Goal: Information Seeking & Learning: Learn about a topic

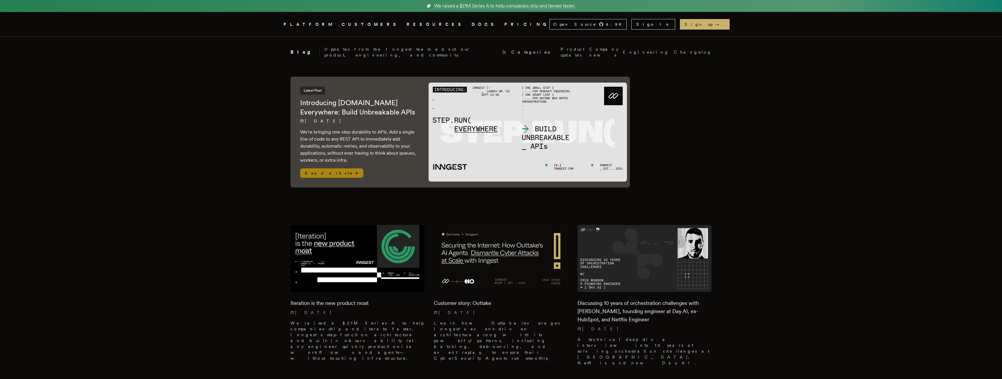
click at [350, 118] on p "9/22/2025" at bounding box center [358, 121] width 117 height 6
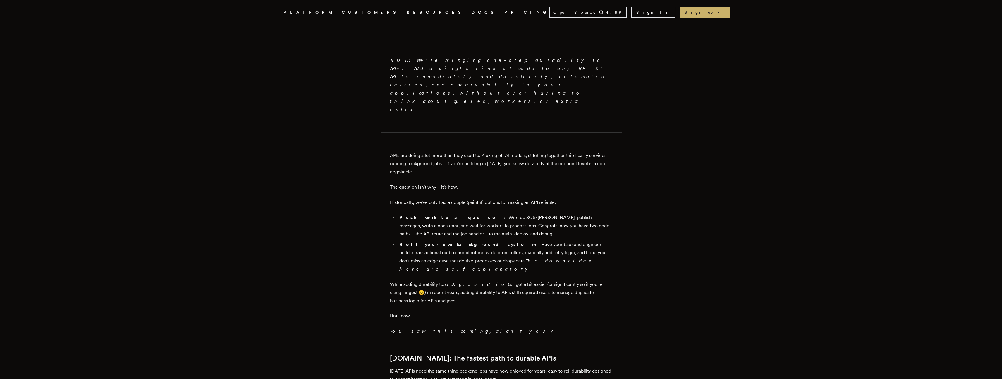
scroll to position [334, 0]
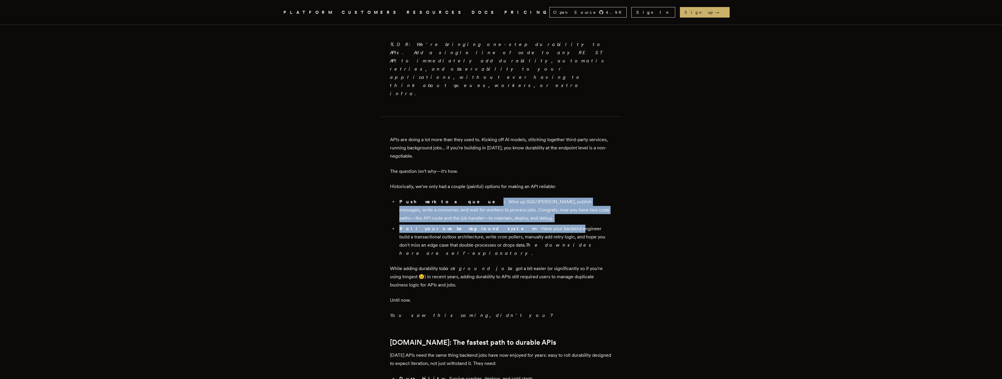
drag, startPoint x: 447, startPoint y: 165, endPoint x: 517, endPoint y: 193, distance: 75.4
click at [517, 197] on ul "Push work to a queue: Wire up SQS/[PERSON_NAME], publish messages, write a cons…" at bounding box center [501, 227] width 222 height 60
click at [501, 197] on li "Push work to a queue: Wire up SQS/[PERSON_NAME], publish messages, write a cons…" at bounding box center [505, 209] width 215 height 25
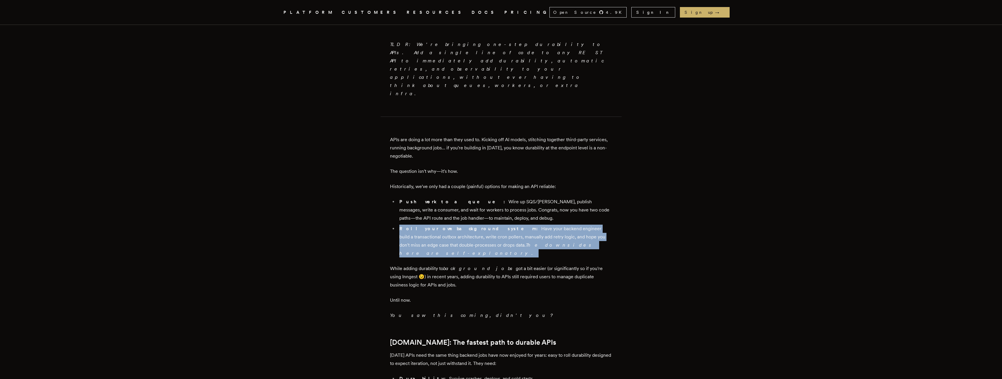
drag, startPoint x: 403, startPoint y: 194, endPoint x: 588, endPoint y: 207, distance: 185.9
click at [588, 224] on li "Roll your own background system: Have your backend engineer build a transaction…" at bounding box center [505, 240] width 215 height 33
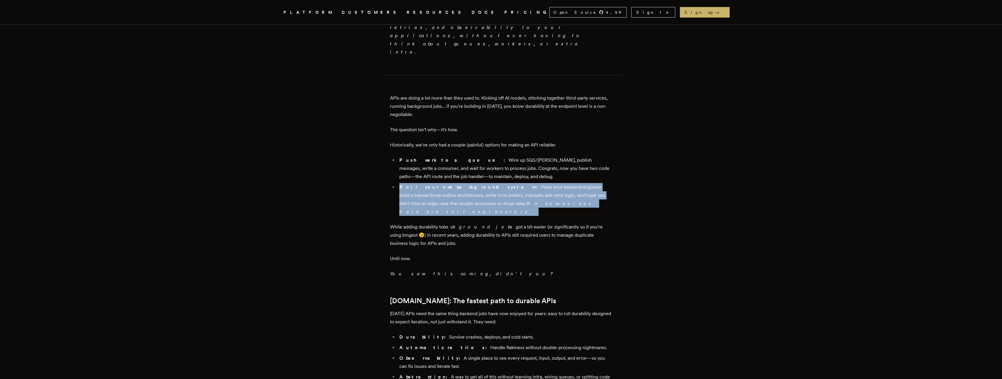
scroll to position [377, 0]
click at [566, 182] on li "Roll your own background system: Have your backend engineer build a transaction…" at bounding box center [505, 198] width 215 height 33
drag, startPoint x: 565, startPoint y: 168, endPoint x: 391, endPoint y: 152, distance: 175.4
click at [391, 152] on main "Introducing [DOMAIN_NAME] Everywhere: Build Unbreakable APIs [PERSON_NAME] · [D…" at bounding box center [501, 318] width 234 height 1317
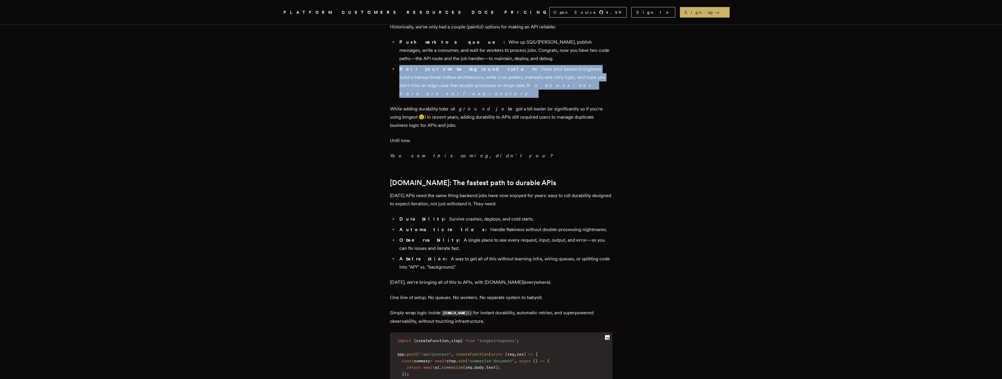
scroll to position [495, 0]
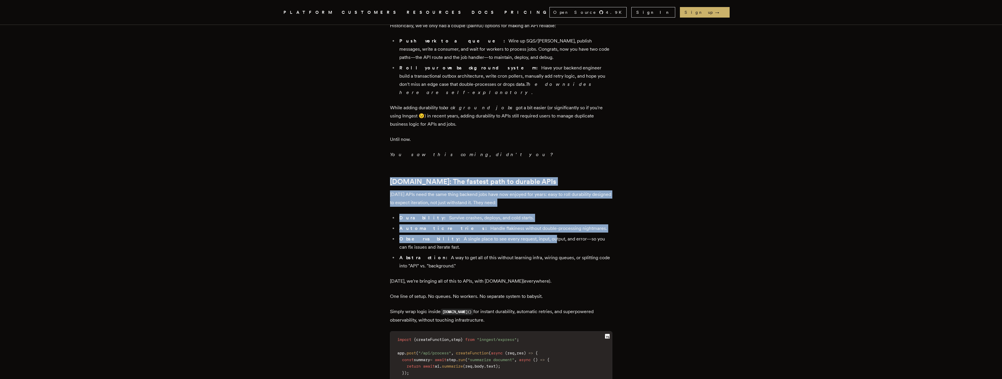
drag, startPoint x: 391, startPoint y: 137, endPoint x: 523, endPoint y: 193, distance: 143.3
click at [523, 193] on main "Introducing [DOMAIN_NAME] Everywhere: Build Unbreakable APIs [PERSON_NAME] · [D…" at bounding box center [501, 200] width 234 height 1317
click at [523, 235] on li "Observability: A single place to see every request, input, output, and error—so…" at bounding box center [505, 243] width 215 height 16
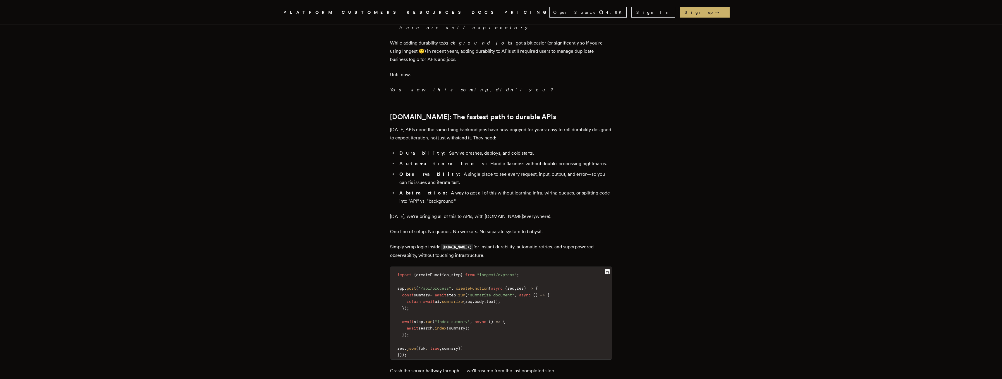
scroll to position [606, 0]
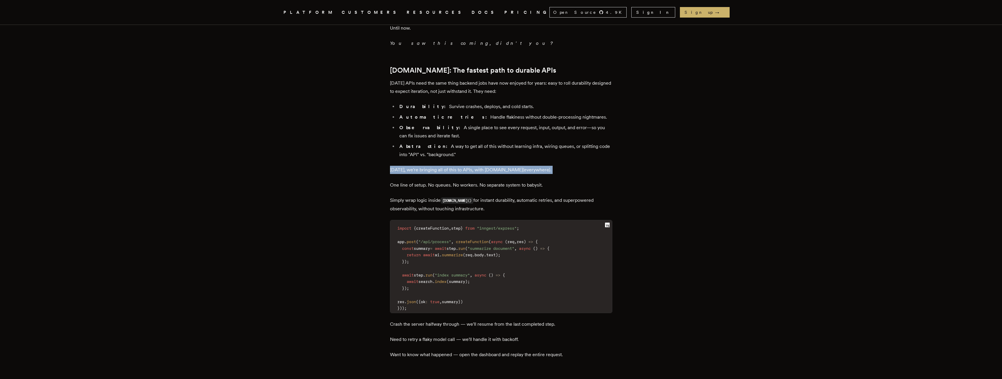
drag, startPoint x: 389, startPoint y: 124, endPoint x: 530, endPoint y: 131, distance: 141.2
click at [530, 131] on main "Introducing [DOMAIN_NAME] Everywhere: Build Unbreakable APIs [PERSON_NAME] · [D…" at bounding box center [501, 89] width 234 height 1317
click at [530, 131] on div "TLDR: We're bringing one-step durability to APIs. Add a single line of code to …" at bounding box center [501, 136] width 222 height 998
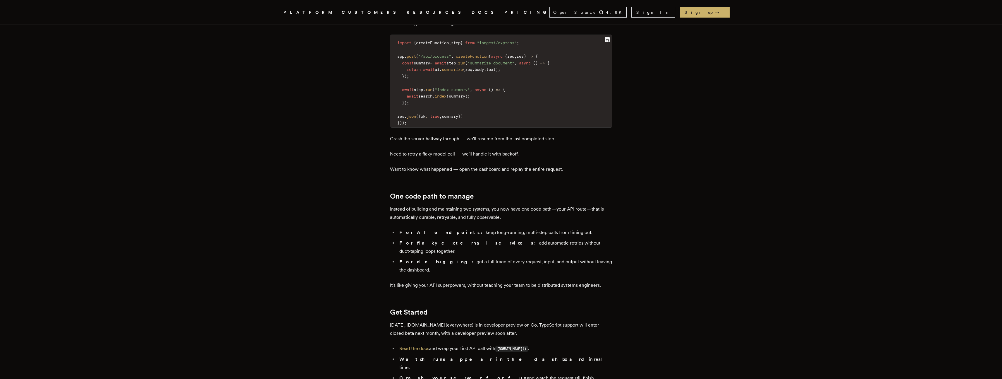
scroll to position [816, 0]
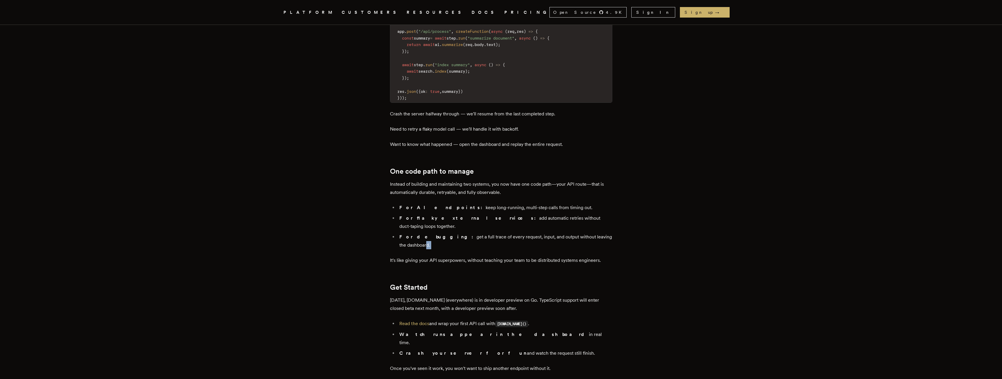
drag, startPoint x: 394, startPoint y: 191, endPoint x: 596, endPoint y: 186, distance: 201.9
click at [596, 233] on li "For debugging: get a full trace of every request, input, and output without lea…" at bounding box center [505, 241] width 215 height 16
drag, startPoint x: 401, startPoint y: 174, endPoint x: 532, endPoint y: 176, distance: 131.1
click at [532, 214] on li "For flaky external services: add automatic retries without duct-taping loops to…" at bounding box center [505, 222] width 215 height 16
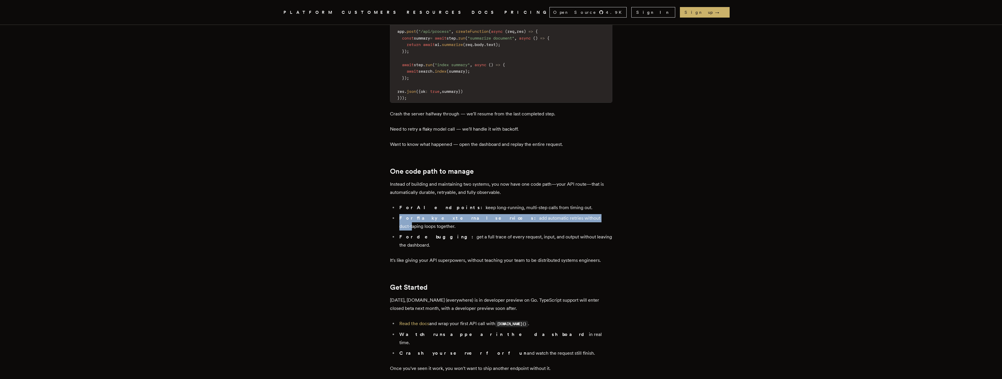
click at [532, 214] on li "For flaky external services: add automatic retries without duct-taping loops to…" at bounding box center [505, 222] width 215 height 16
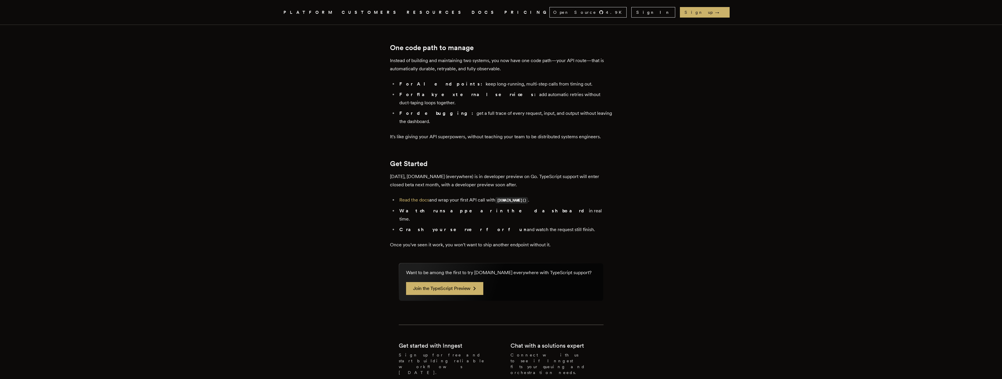
scroll to position [934, 0]
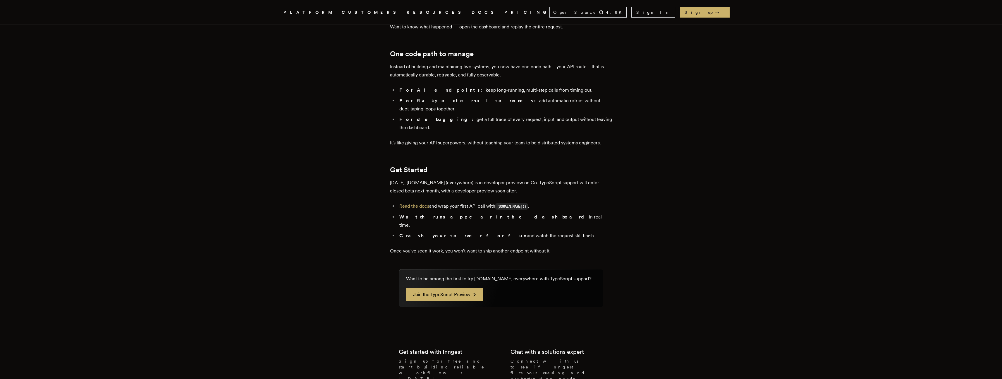
click at [440, 269] on aside "Want to be among the first to try [DOMAIN_NAME] everywhere with TypeScript supp…" at bounding box center [501, 288] width 205 height 38
drag, startPoint x: 400, startPoint y: 168, endPoint x: 507, endPoint y: 176, distance: 107.1
drag, startPoint x: 402, startPoint y: 169, endPoint x: 562, endPoint y: 168, distance: 160.3
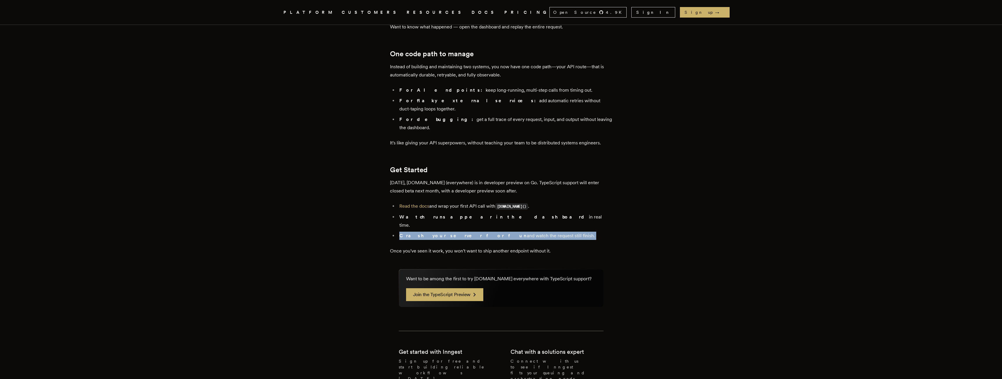
click at [562, 231] on li "Crash your server for fun and watch the request still finish." at bounding box center [505, 235] width 215 height 8
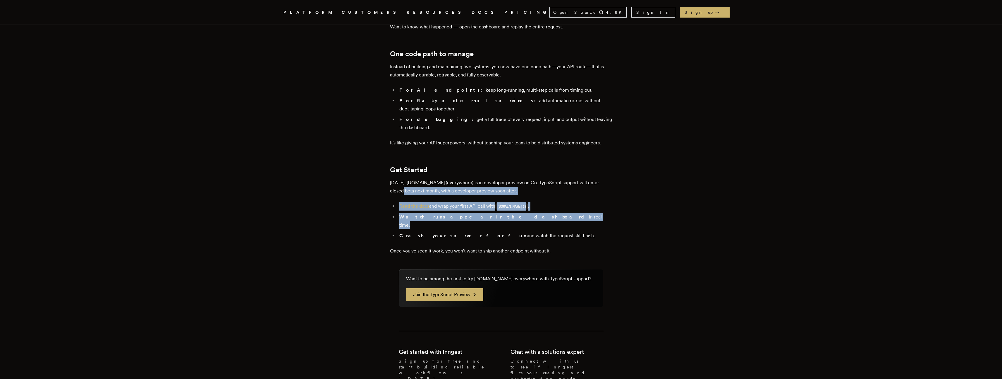
drag, startPoint x: 383, startPoint y: 135, endPoint x: 474, endPoint y: 161, distance: 94.9
click at [474, 202] on ul "Read the docs and wrap your first API call with [DOMAIN_NAME]() . Watch runs ap…" at bounding box center [501, 221] width 222 height 38
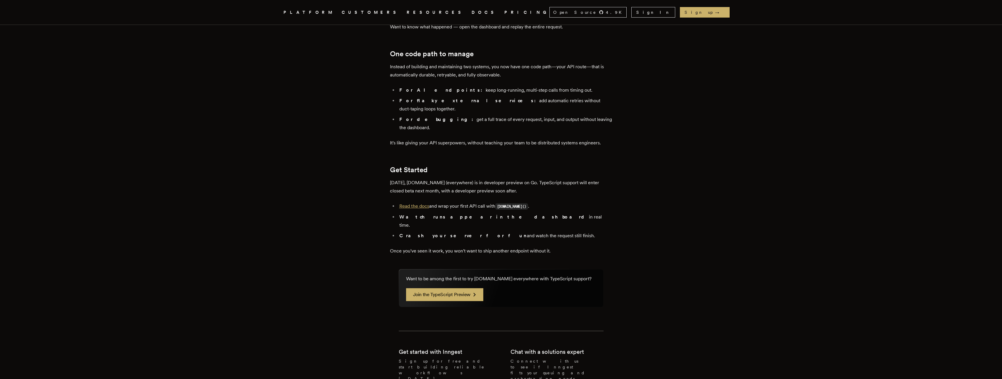
click at [424, 203] on link "Read the docs" at bounding box center [414, 206] width 30 height 6
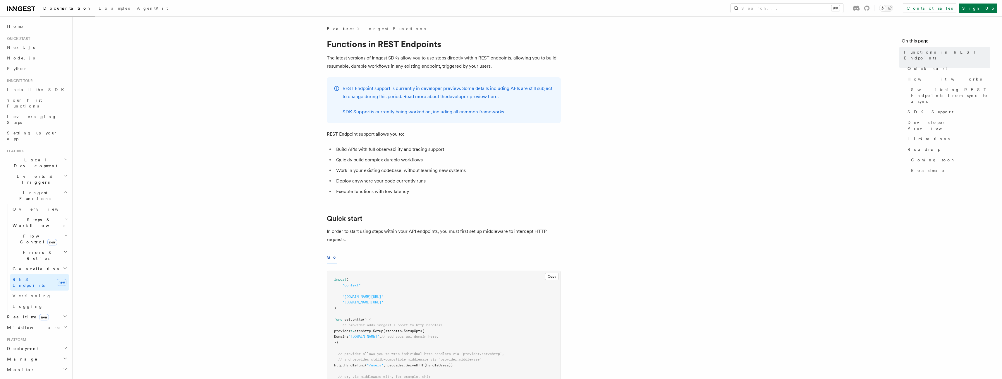
drag, startPoint x: 348, startPoint y: 84, endPoint x: 538, endPoint y: 108, distance: 191.3
click at [538, 108] on div "REST Endpoint support is currently in developer preview. Some details including…" at bounding box center [448, 100] width 211 height 32
click at [538, 108] on p "SDK Support is currently being worked on, including all common frameworks." at bounding box center [448, 112] width 211 height 8
click at [477, 110] on p "SDK Support is currently being worked on, including all common frameworks." at bounding box center [448, 112] width 211 height 8
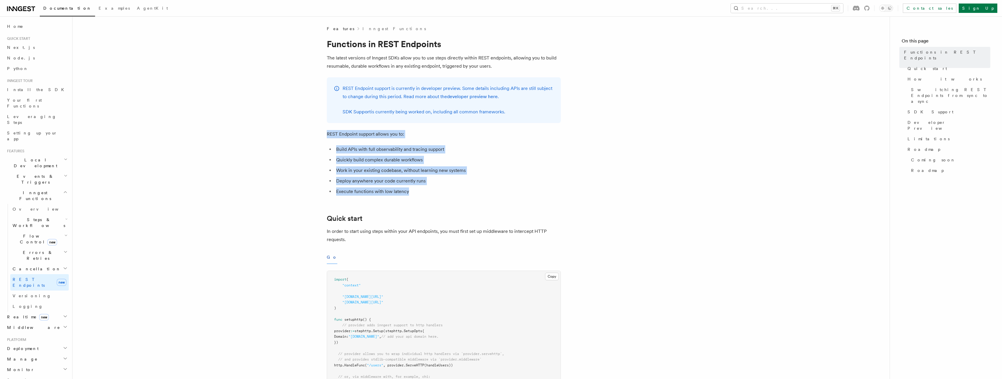
drag, startPoint x: 323, startPoint y: 127, endPoint x: 410, endPoint y: 194, distance: 109.9
click at [410, 194] on li "Execute functions with low latency" at bounding box center [447, 191] width 226 height 8
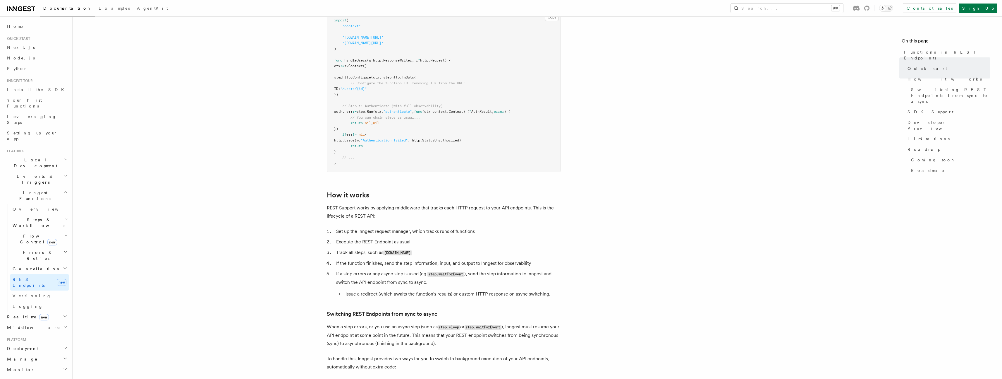
scroll to position [507, 0]
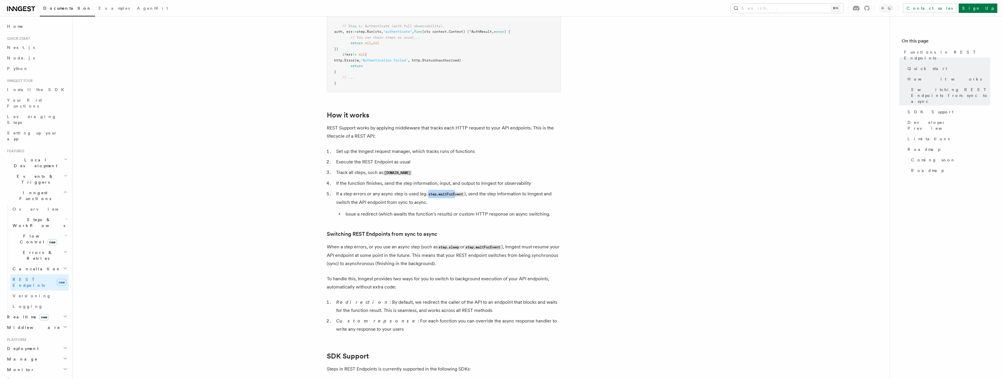
drag, startPoint x: 430, startPoint y: 192, endPoint x: 456, endPoint y: 198, distance: 26.3
click at [456, 198] on li "If a step errors or any async step is used (eg. step.waitForEvent ), send the s…" at bounding box center [447, 204] width 226 height 28
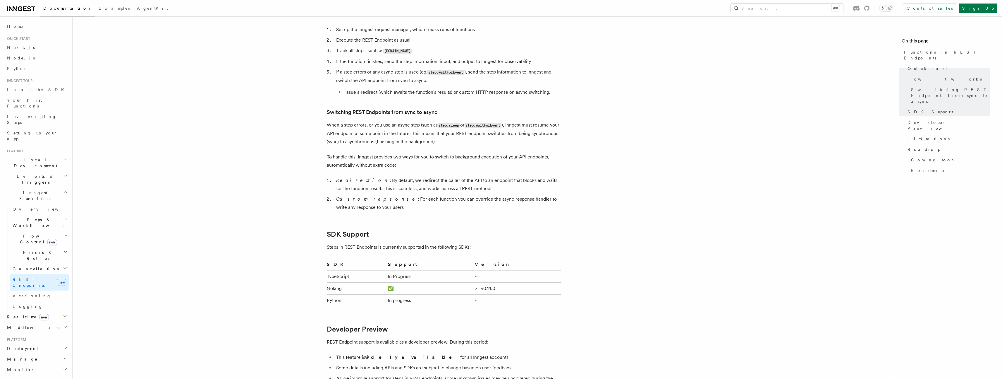
drag, startPoint x: 348, startPoint y: 93, endPoint x: 444, endPoint y: 97, distance: 96.6
click at [444, 97] on article "Features Inngest Functions Functions in REST Endpoints The latest versions of I…" at bounding box center [481, 59] width 798 height 1324
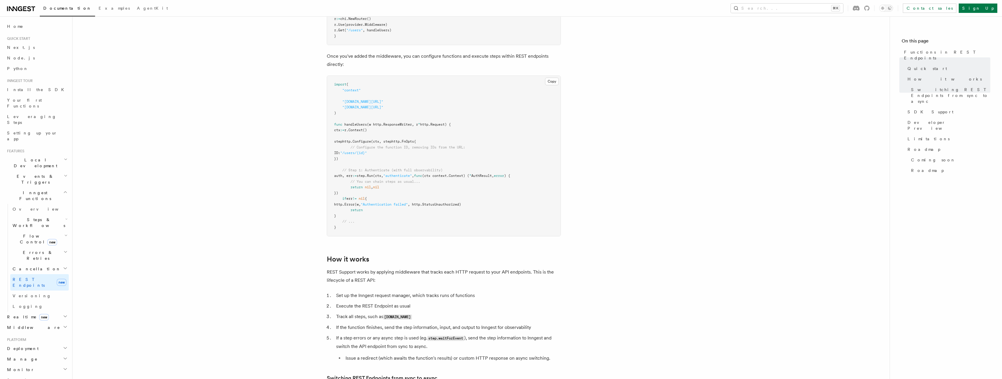
scroll to position [351, 0]
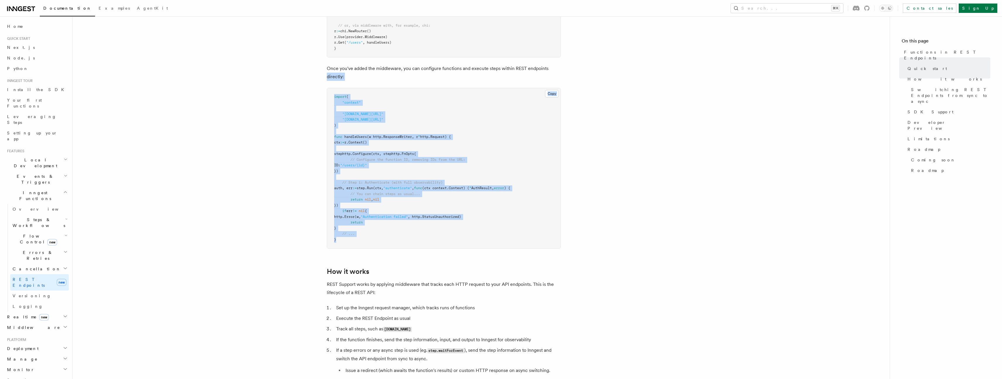
drag, startPoint x: 401, startPoint y: 238, endPoint x: 319, endPoint y: 79, distance: 178.2
click at [319, 79] on article "Features Inngest Functions Functions in REST Endpoints The latest versions of I…" at bounding box center [481, 337] width 798 height 1324
click at [353, 192] on span "// You can chain steps as usual..." at bounding box center [385, 194] width 70 height 4
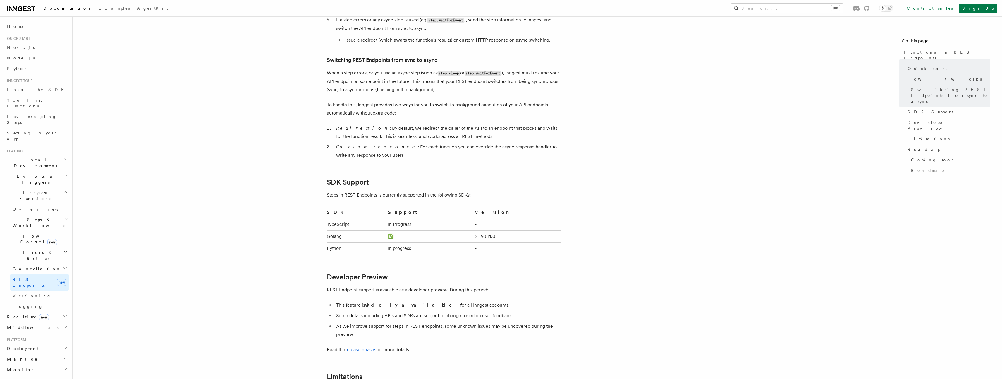
scroll to position [722, 0]
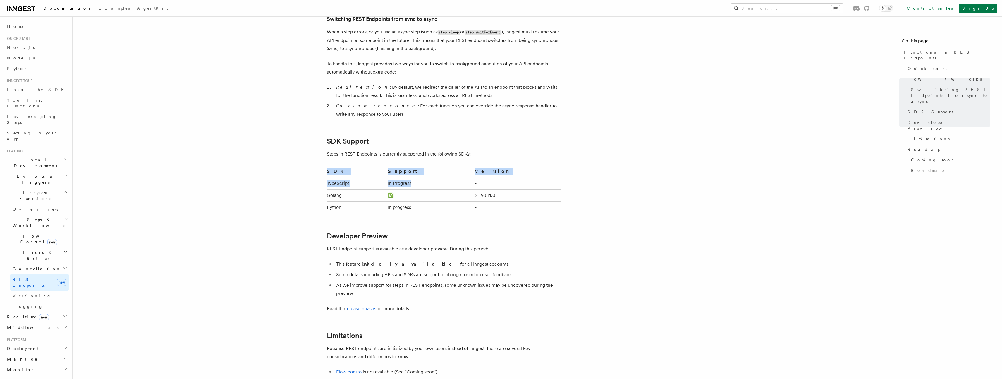
drag, startPoint x: 320, startPoint y: 183, endPoint x: 478, endPoint y: 183, distance: 158.3
click at [472, 183] on td "In Progress" at bounding box center [429, 183] width 87 height 12
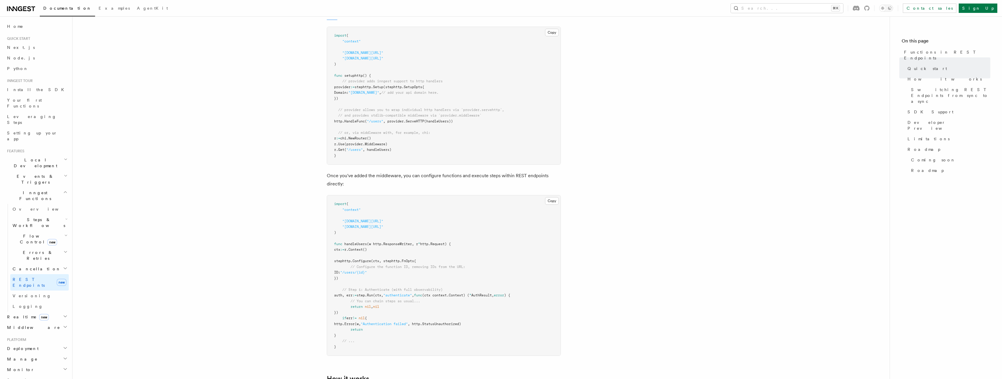
scroll to position [0, 0]
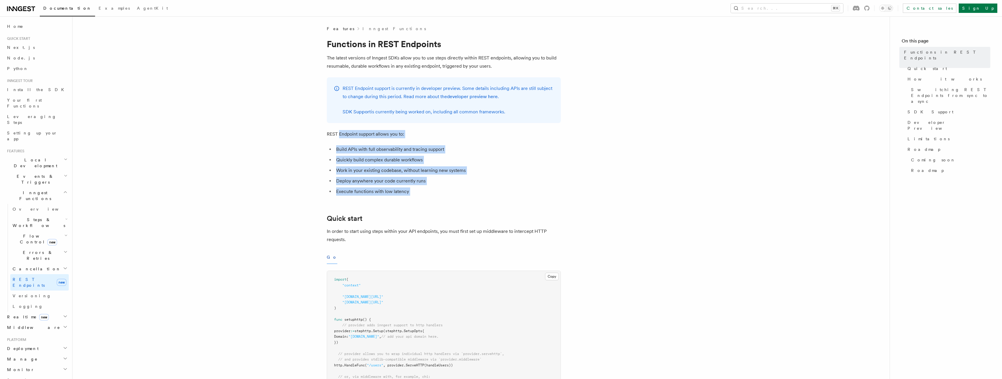
drag, startPoint x: 344, startPoint y: 143, endPoint x: 414, endPoint y: 201, distance: 90.6
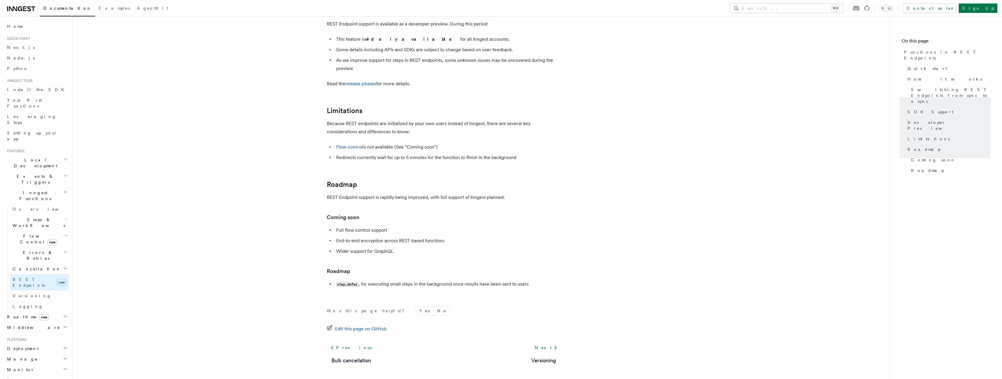
scroll to position [971, 0]
